Goal: Task Accomplishment & Management: Complete application form

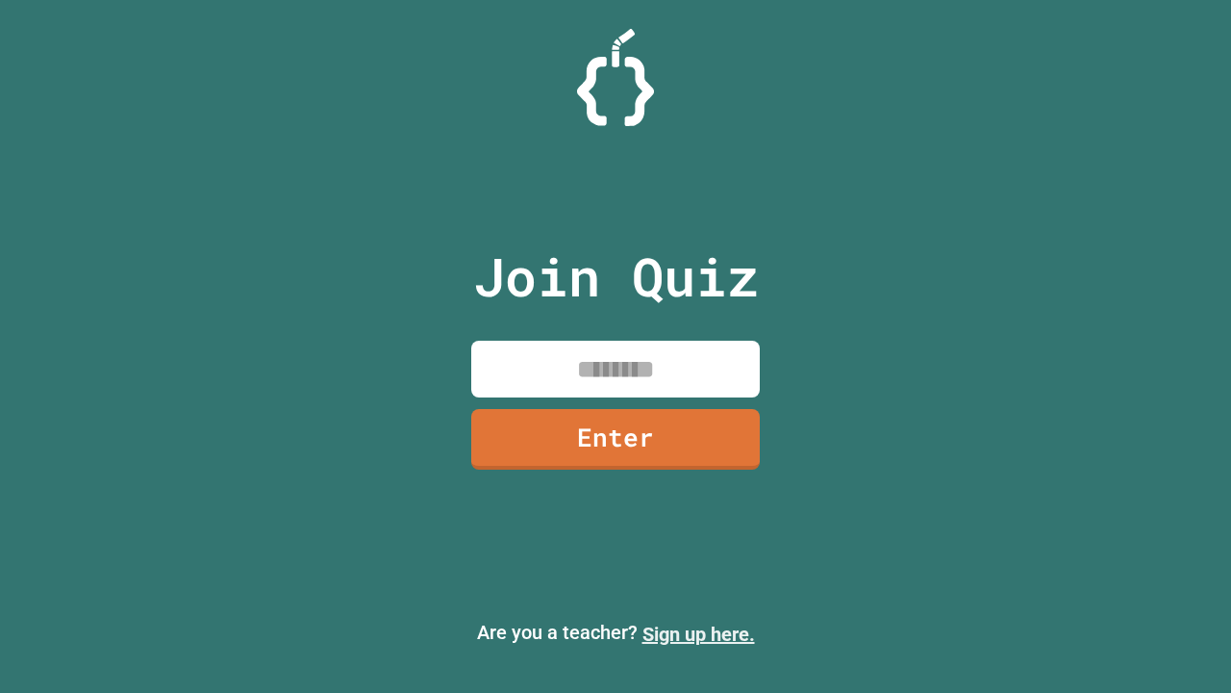
click at [698, 634] on link "Sign up here." at bounding box center [699, 633] width 113 height 23
